Goal: Task Accomplishment & Management: Manage account settings

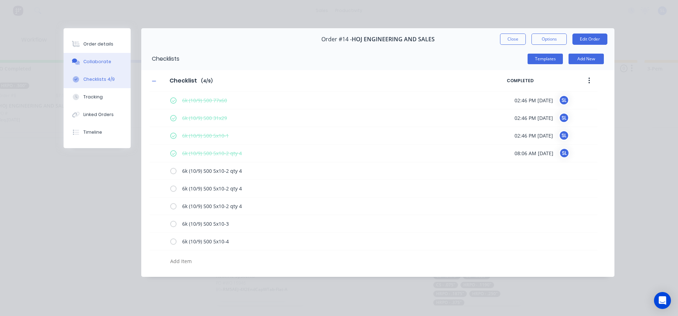
scroll to position [0, 458]
click at [513, 41] on button "Close" at bounding box center [513, 39] width 26 height 11
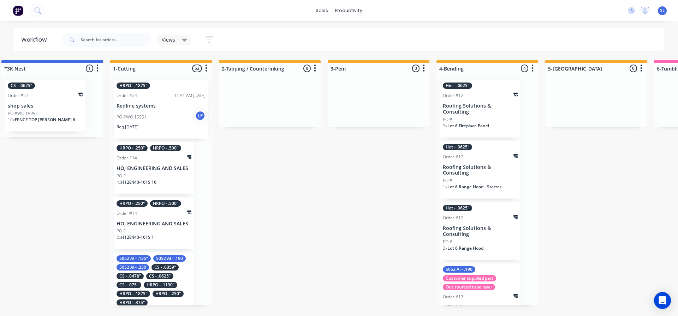
scroll to position [0, 0]
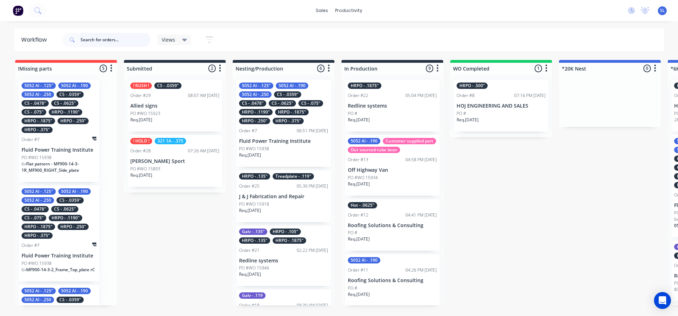
click at [128, 45] on input "text" at bounding box center [116, 40] width 70 height 14
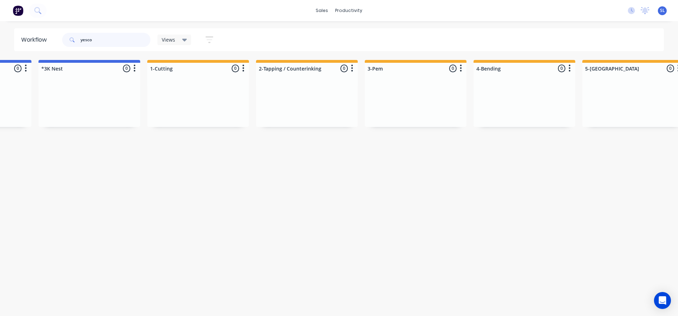
scroll to position [0, 739]
type input "yesco"
click at [95, 101] on div at bounding box center [88, 100] width 102 height 53
click at [72, 72] on div at bounding box center [88, 68] width 102 height 11
click at [53, 70] on div at bounding box center [88, 68] width 102 height 11
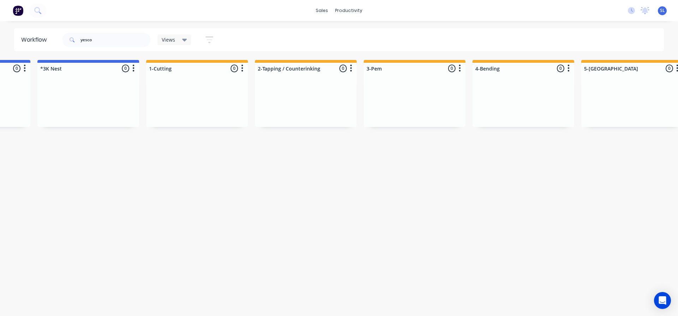
click at [53, 70] on div at bounding box center [88, 68] width 102 height 11
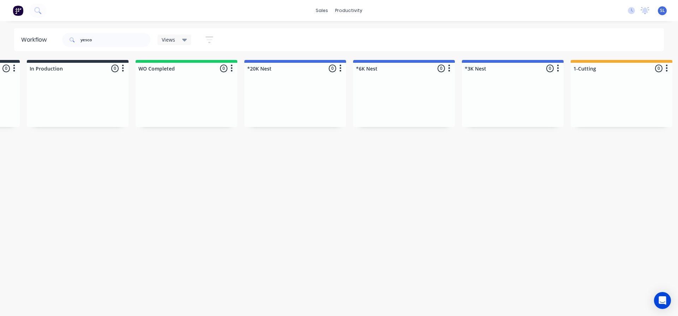
scroll to position [0, 309]
click at [486, 67] on div at bounding box center [519, 68] width 102 height 11
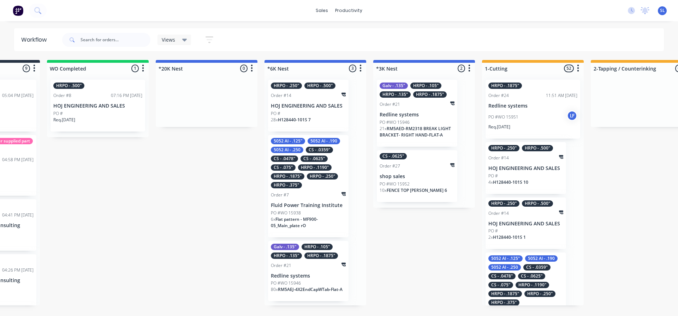
scroll to position [0, 407]
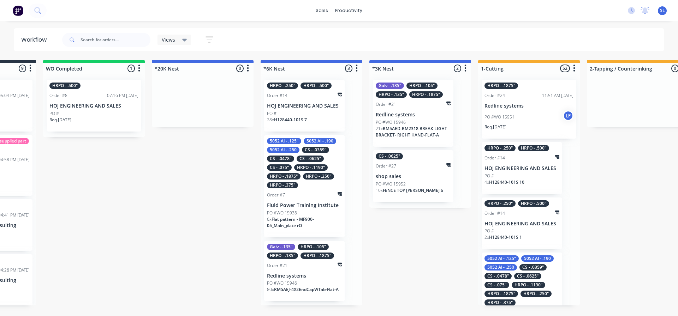
click at [426, 175] on p "shop sales" at bounding box center [413, 177] width 75 height 6
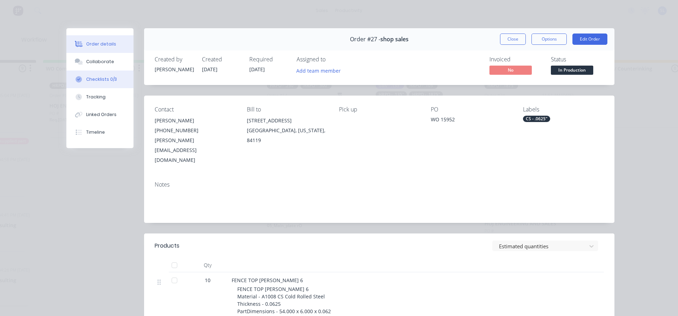
click at [87, 79] on div "Checklists 0/3" at bounding box center [101, 79] width 31 height 6
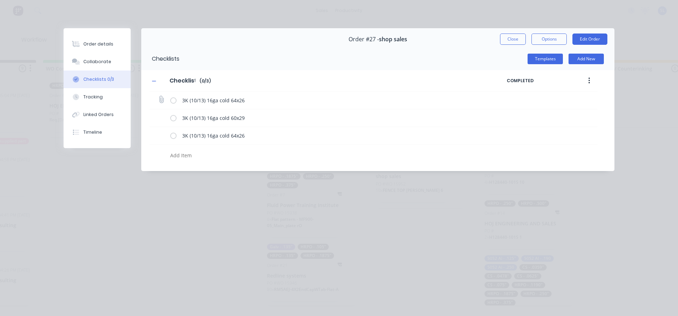
click at [173, 101] on label at bounding box center [173, 100] width 6 height 7
click at [0, 0] on input "checkbox" at bounding box center [0, 0] width 0 height 0
click at [173, 117] on label at bounding box center [173, 117] width 6 height 7
click at [0, 0] on input "checkbox" at bounding box center [0, 0] width 0 height 0
click at [174, 137] on label at bounding box center [173, 135] width 6 height 7
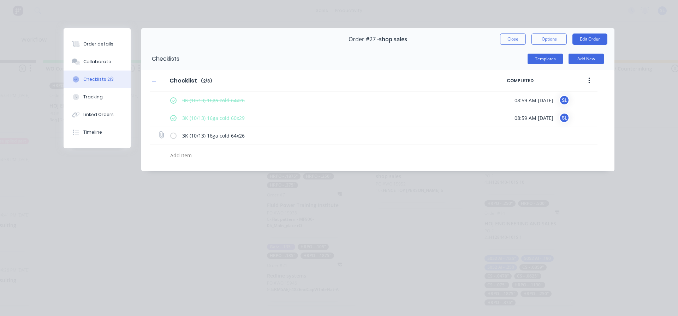
click at [0, 0] on input "checkbox" at bounding box center [0, 0] width 0 height 0
click at [99, 105] on button "Tracking" at bounding box center [97, 97] width 67 height 18
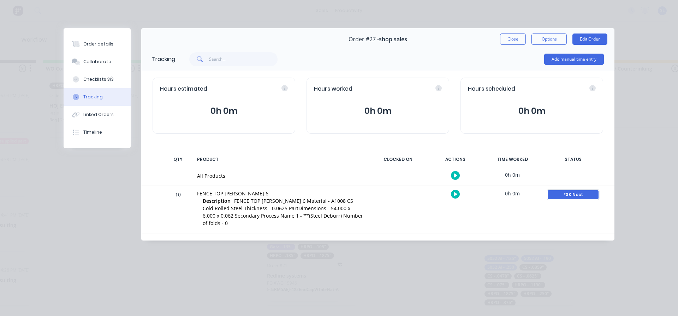
click at [574, 198] on div "*3K Nest" at bounding box center [573, 194] width 51 height 9
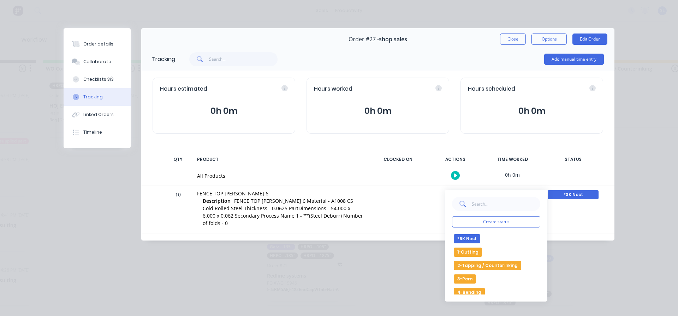
scroll to position [69, 0]
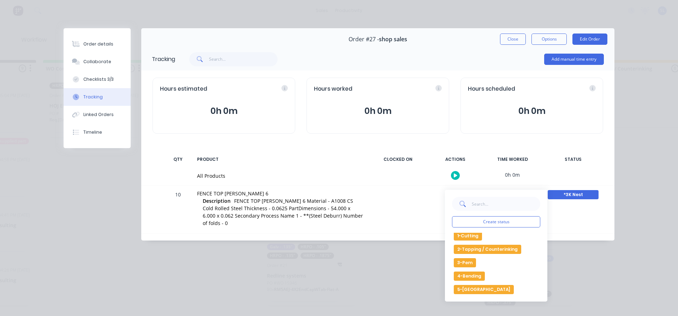
click at [472, 236] on button "1-Cutting" at bounding box center [468, 236] width 28 height 9
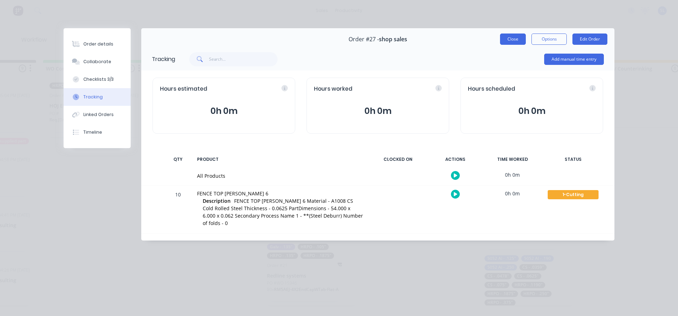
click at [512, 41] on button "Close" at bounding box center [513, 39] width 26 height 11
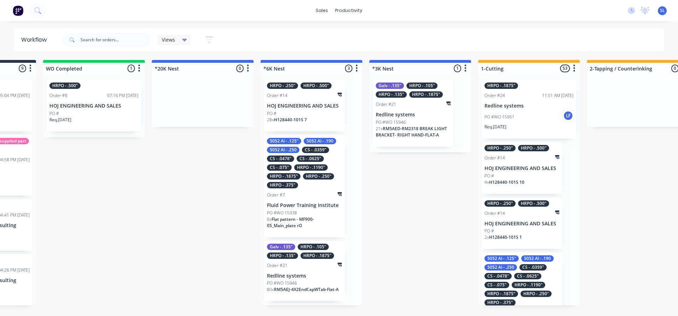
click at [423, 122] on div "PO #WO 15946" at bounding box center [413, 122] width 75 height 6
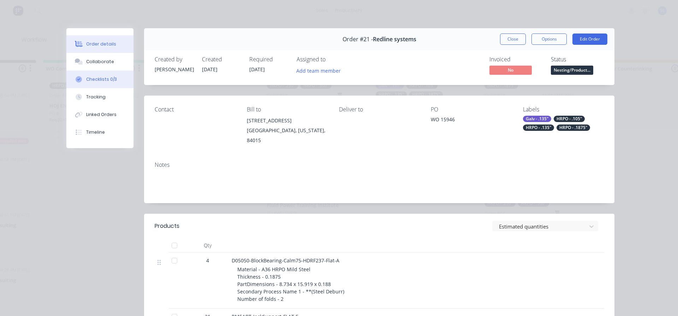
click at [103, 82] on div "Checklists 0/3" at bounding box center [101, 79] width 31 height 6
type textarea "x"
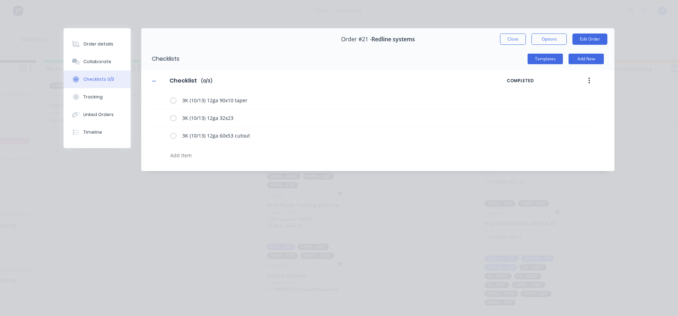
click at [508, 40] on button "Close" at bounding box center [513, 39] width 26 height 11
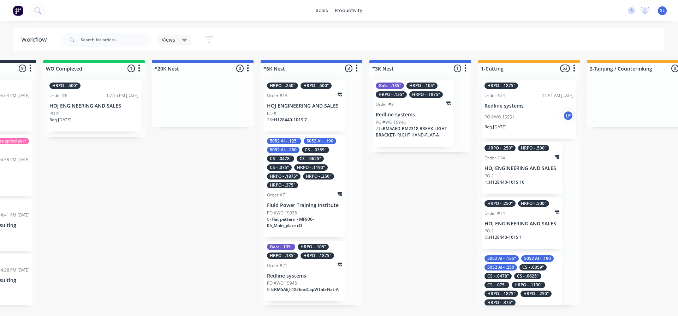
click at [431, 123] on div "PO #WO 15946" at bounding box center [413, 122] width 75 height 6
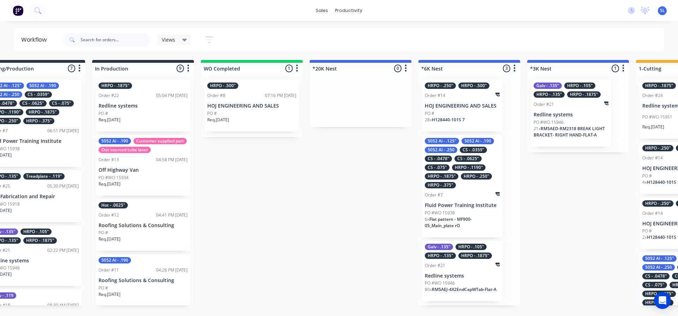
scroll to position [0, 266]
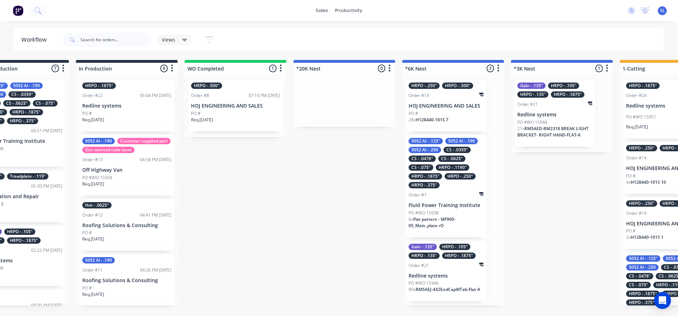
click at [434, 117] on span "H128440-101S 7" at bounding box center [432, 120] width 33 height 6
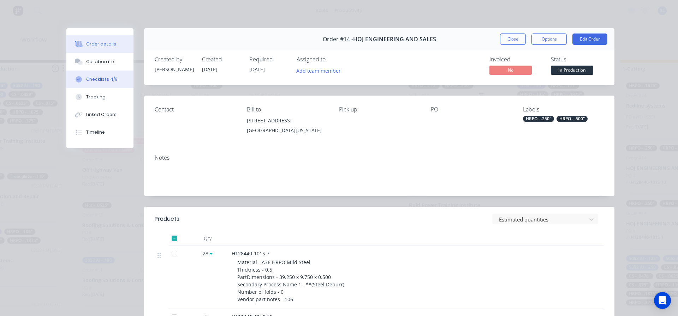
click at [103, 80] on div "Checklists 4/9" at bounding box center [101, 79] width 31 height 6
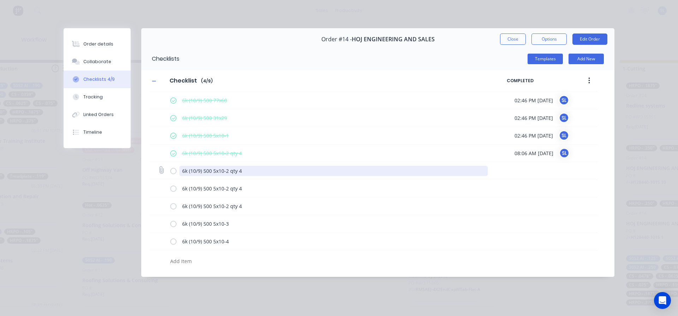
click at [223, 174] on textarea "6k (10/9) 500 5x10-2 qty 4" at bounding box center [333, 171] width 309 height 10
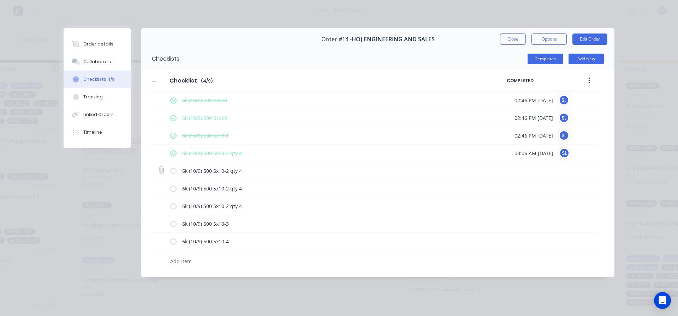
click at [173, 172] on label at bounding box center [173, 170] width 6 height 7
click at [0, 0] on input "checkbox" at bounding box center [0, 0] width 0 height 0
click at [174, 189] on label at bounding box center [173, 188] width 6 height 7
click at [0, 0] on input "checkbox" at bounding box center [0, 0] width 0 height 0
click at [521, 39] on button "Close" at bounding box center [513, 39] width 26 height 11
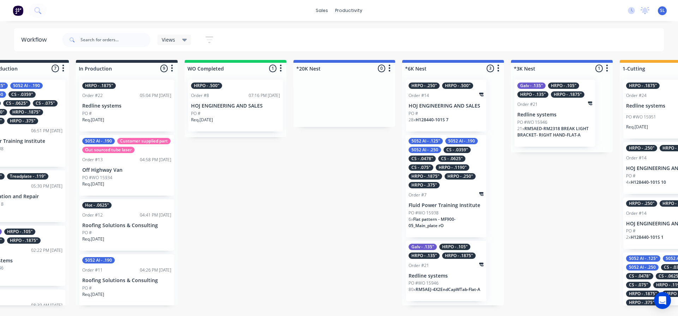
click at [551, 118] on div "Galv - .135" HRPO - .105" HRPO - .135" HRPO - .1875" Order #21 Redline systems …" at bounding box center [554, 113] width 81 height 67
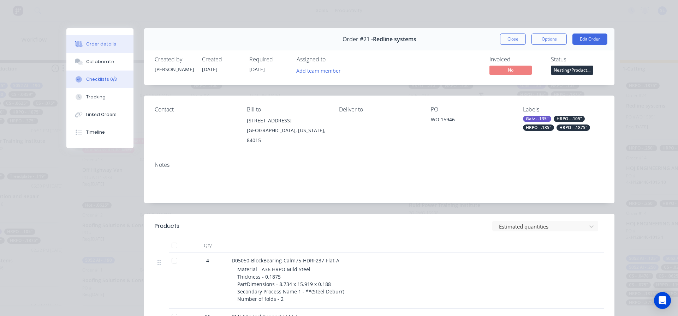
click at [102, 82] on div "Checklists 0/3" at bounding box center [101, 79] width 31 height 6
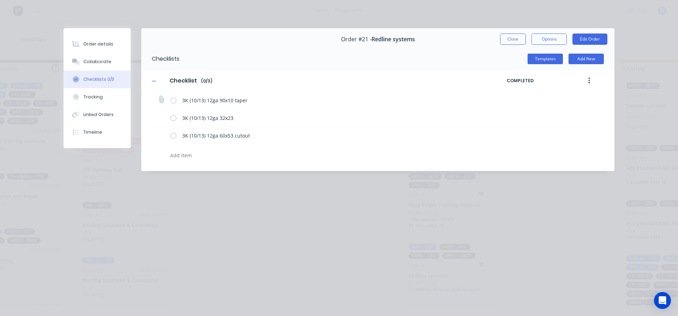
click at [173, 100] on label at bounding box center [173, 100] width 6 height 7
click at [0, 0] on input "checkbox" at bounding box center [0, 0] width 0 height 0
click at [174, 118] on label at bounding box center [173, 117] width 6 height 7
click at [0, 0] on input "checkbox" at bounding box center [0, 0] width 0 height 0
click at [174, 135] on label at bounding box center [173, 135] width 6 height 7
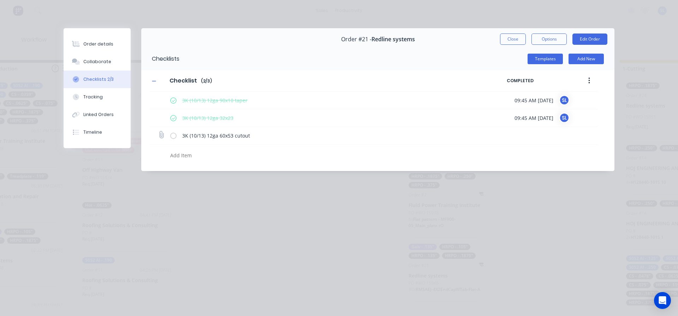
click at [0, 0] on input "checkbox" at bounding box center [0, 0] width 0 height 0
type textarea "x"
click at [510, 40] on button "Close" at bounding box center [513, 39] width 26 height 11
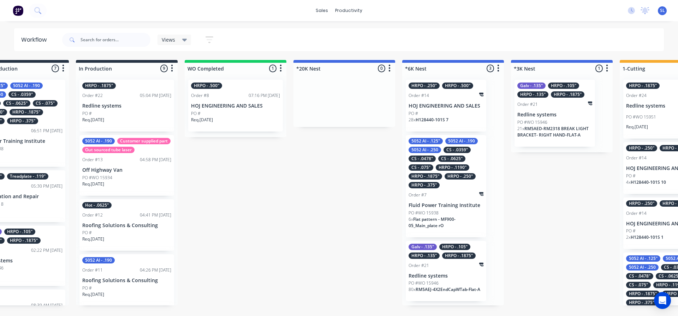
click at [566, 123] on div "PO #WO 15946" at bounding box center [554, 122] width 75 height 6
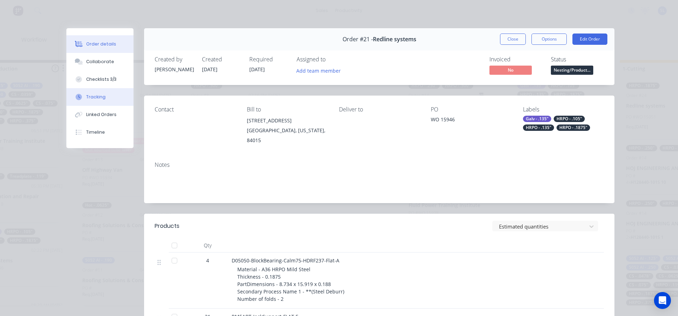
click at [86, 98] on div "Tracking" at bounding box center [95, 97] width 19 height 6
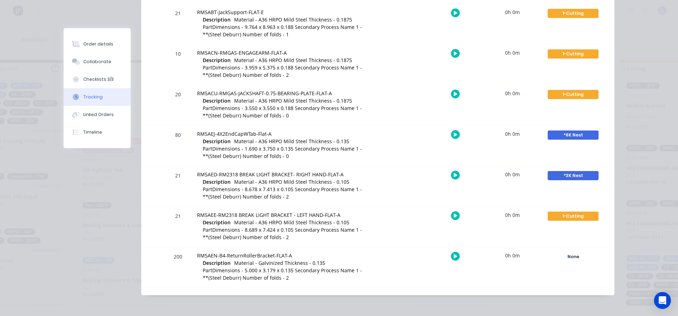
scroll to position [224, 0]
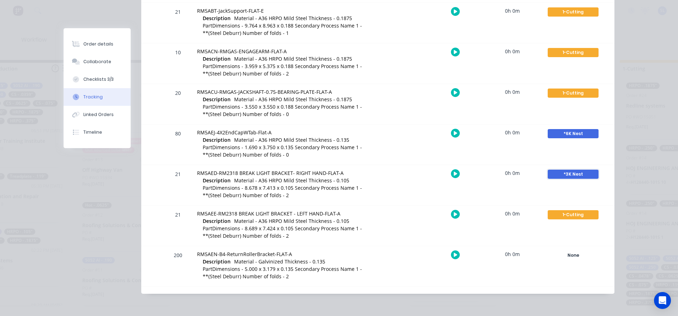
click at [569, 174] on div "*3K Nest" at bounding box center [573, 174] width 51 height 9
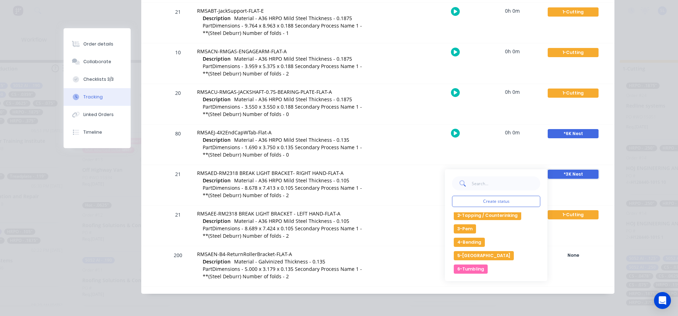
scroll to position [71, 0]
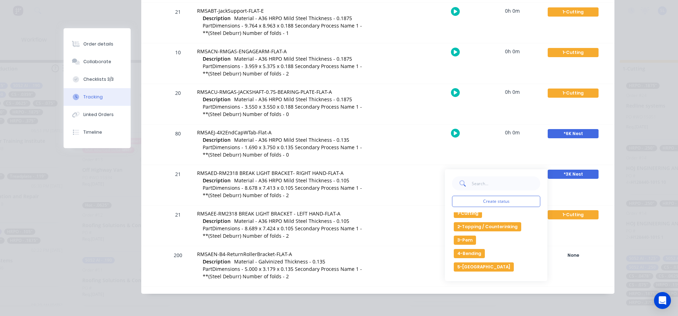
click at [472, 215] on button "1-Cutting" at bounding box center [468, 213] width 28 height 9
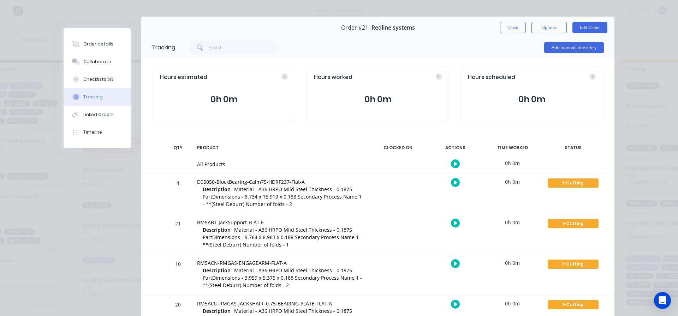
scroll to position [0, 0]
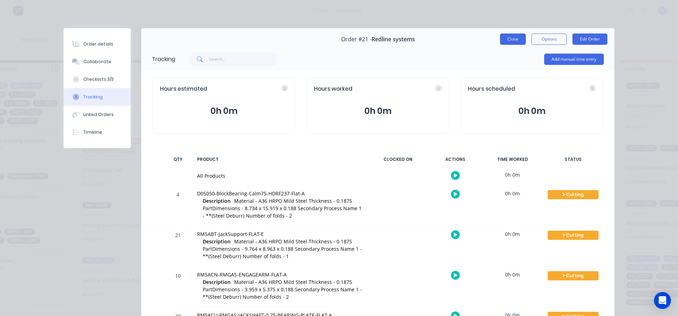
click at [517, 41] on button "Close" at bounding box center [513, 39] width 26 height 11
